Goal: Task Accomplishment & Management: Use online tool/utility

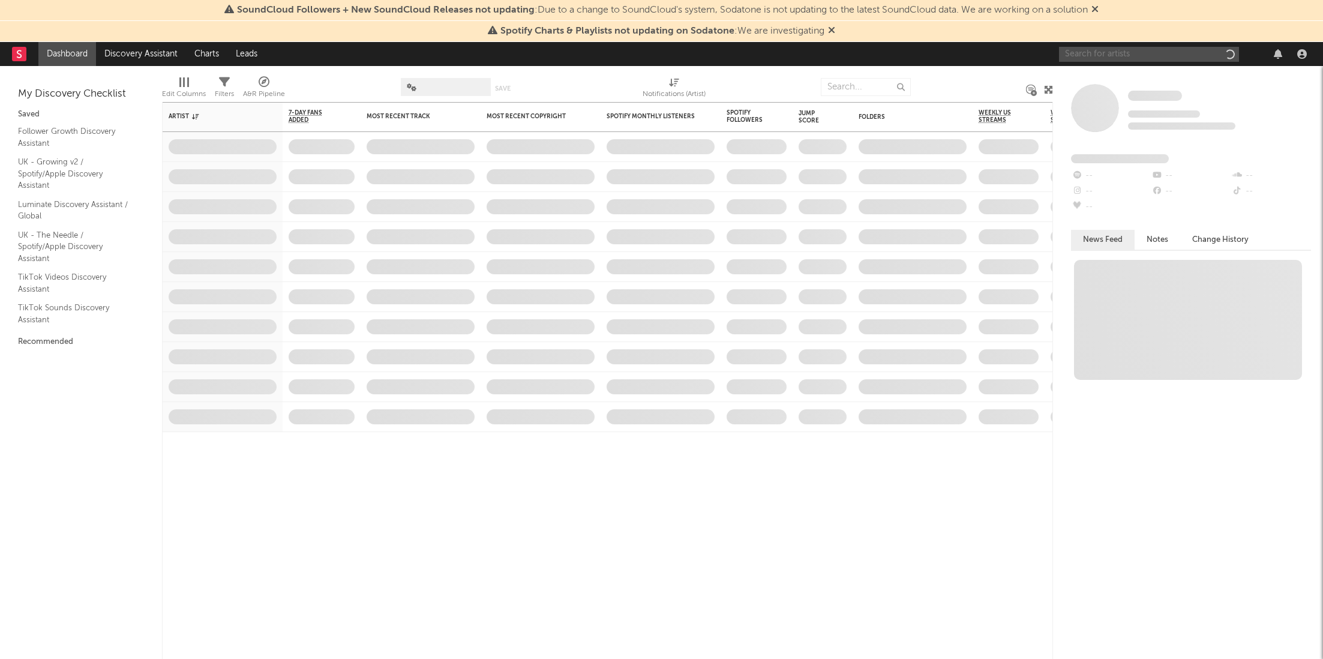
click at [1143, 55] on input "text" at bounding box center [1149, 54] width 180 height 15
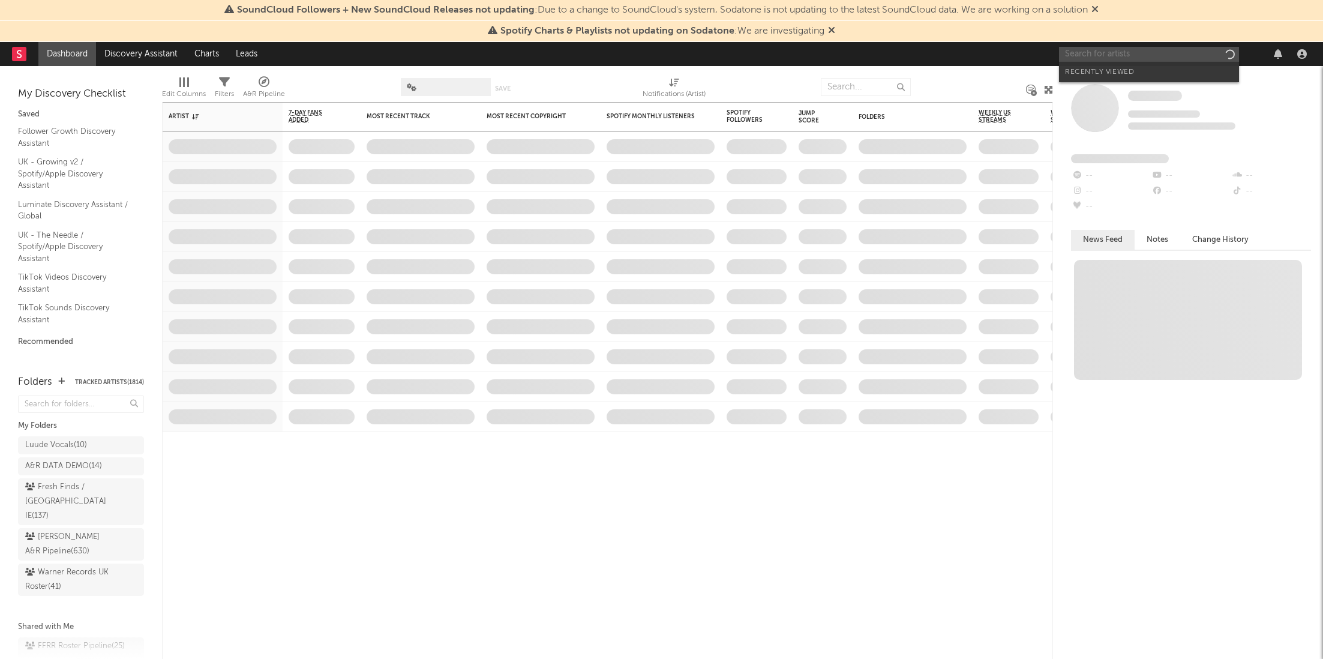
paste input "[URL][DOMAIN_NAME]"
type input "[URL][DOMAIN_NAME]"
click at [1147, 76] on div "[PERSON_NAME]" at bounding box center [1167, 81] width 132 height 14
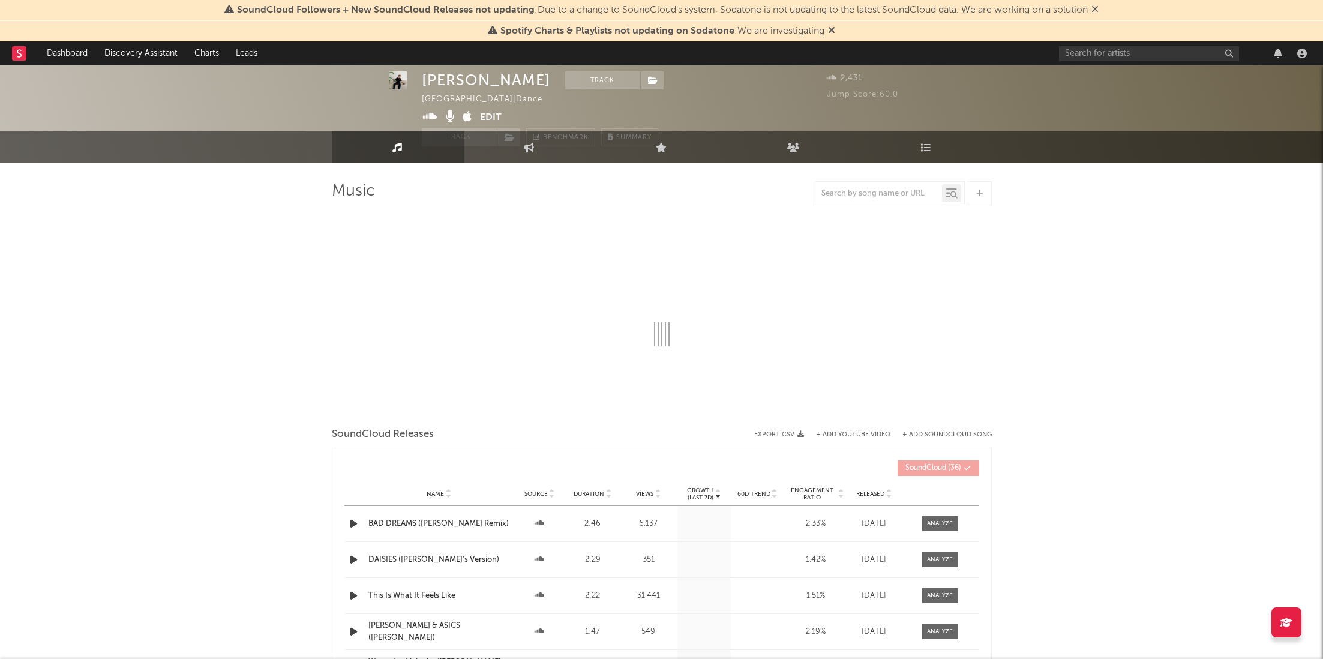
select select "1w"
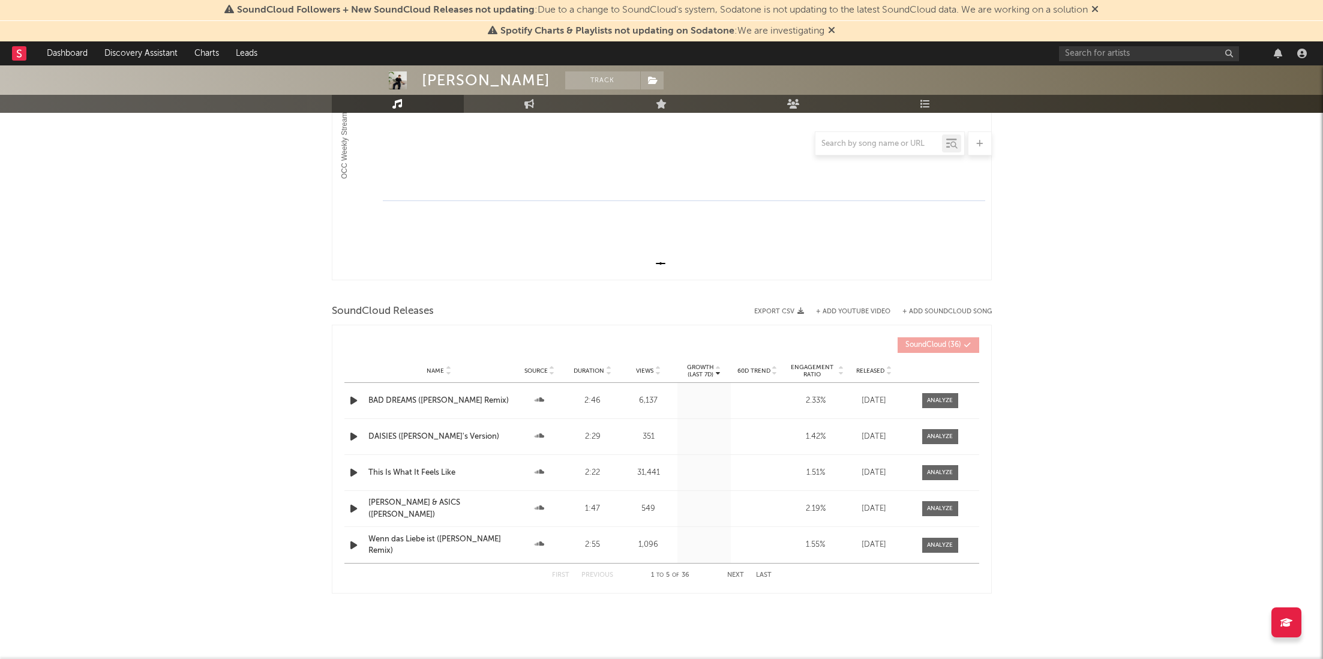
scroll to position [254, 0]
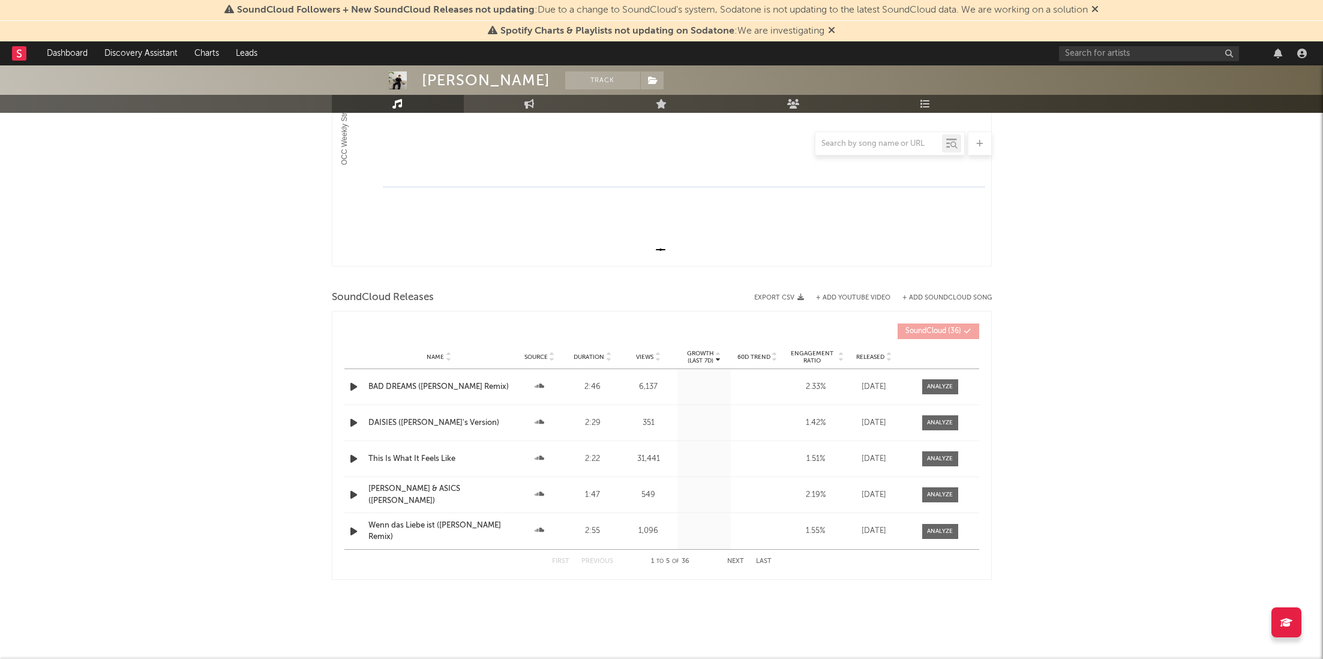
click at [664, 362] on div "Name Source Duration Views Growth (Last 7d) 60D Trend Engagement Ratio Released" at bounding box center [661, 357] width 635 height 24
click at [653, 353] on div at bounding box center [656, 356] width 7 height 9
click at [727, 556] on div "First Previous 1 to 5 of 36 Next Last" at bounding box center [662, 561] width 220 height 23
click at [743, 563] on button "Next" at bounding box center [735, 561] width 17 height 7
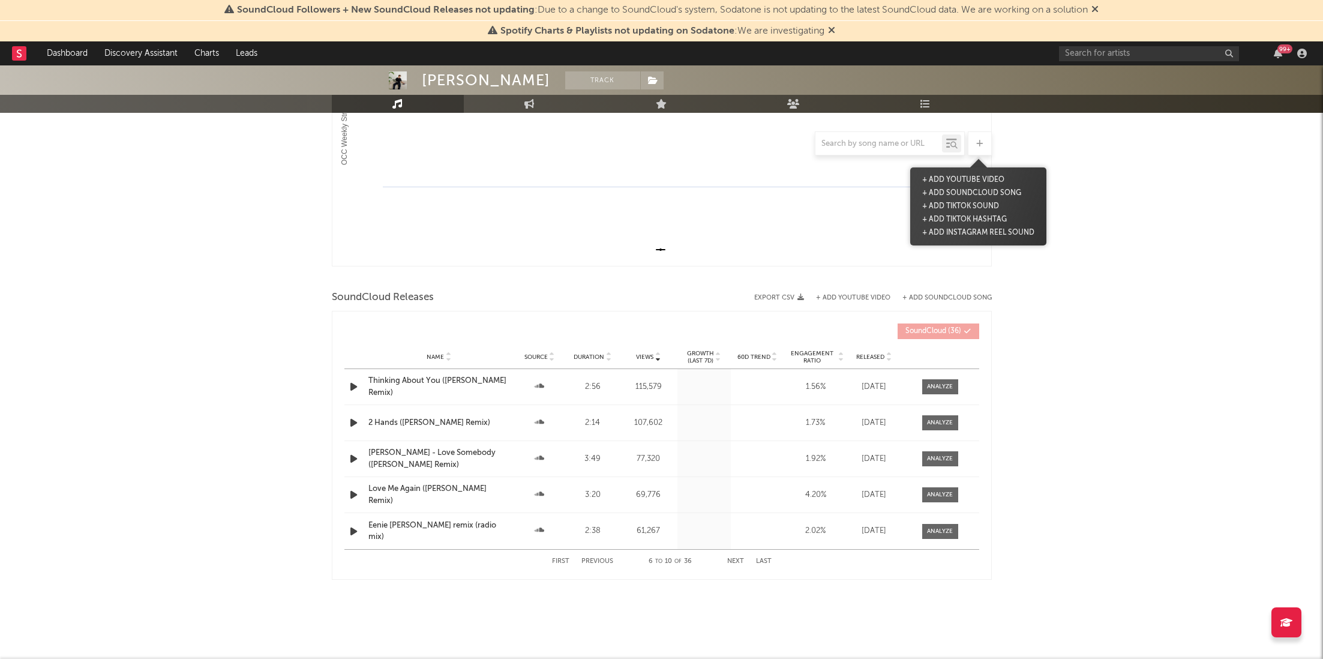
click at [986, 148] on div at bounding box center [980, 143] width 24 height 24
click at [977, 191] on button "+ Add SoundCloud Song" at bounding box center [971, 193] width 105 height 13
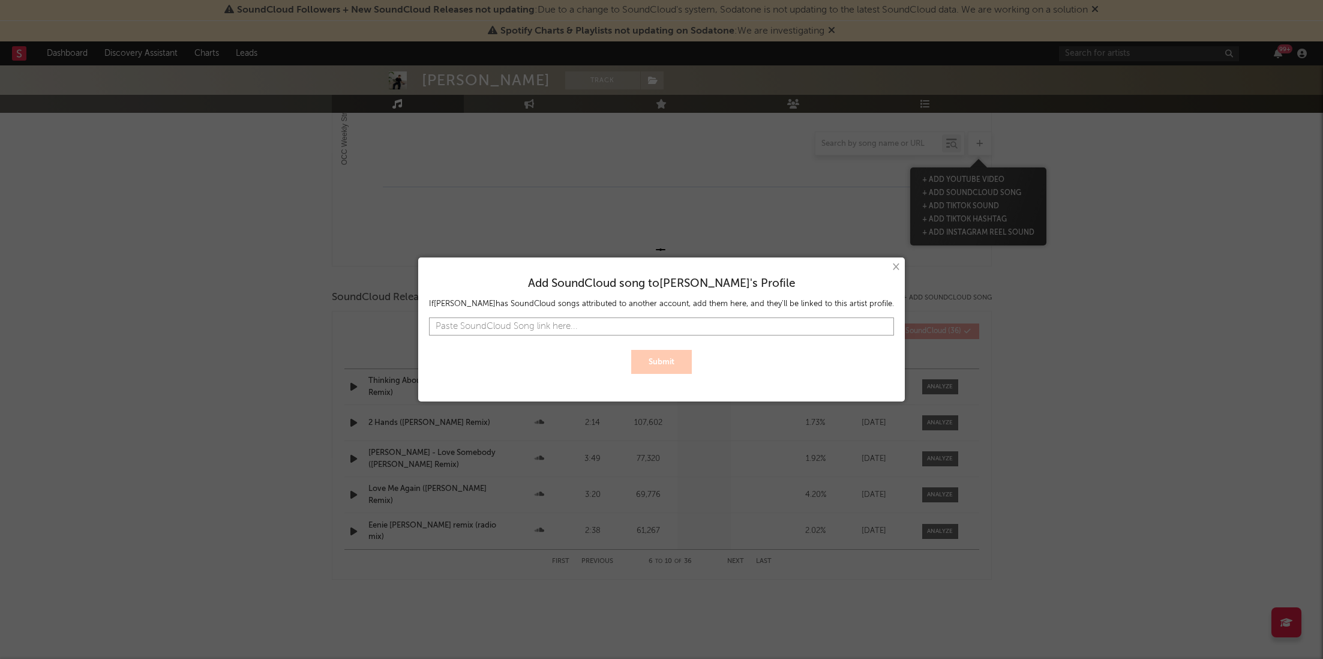
click at [582, 329] on input "text" at bounding box center [661, 326] width 465 height 18
paste input "[URL][DOMAIN_NAME]"
type input "[URL][DOMAIN_NAME]"
click at [673, 356] on button "Submit" at bounding box center [661, 362] width 61 height 24
click at [889, 266] on button "×" at bounding box center [895, 266] width 13 height 13
